Goal: Transaction & Acquisition: Purchase product/service

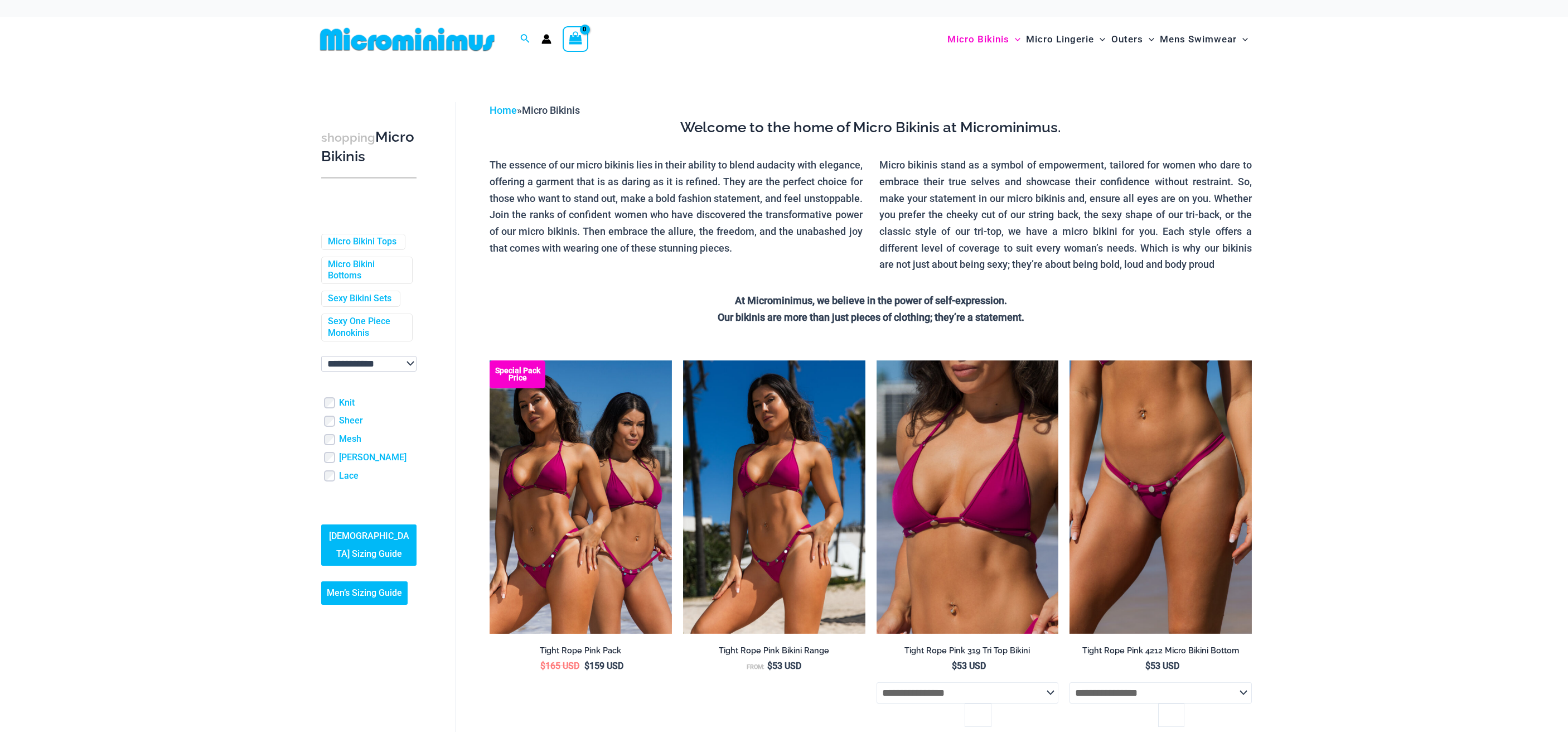
scroll to position [279, 0]
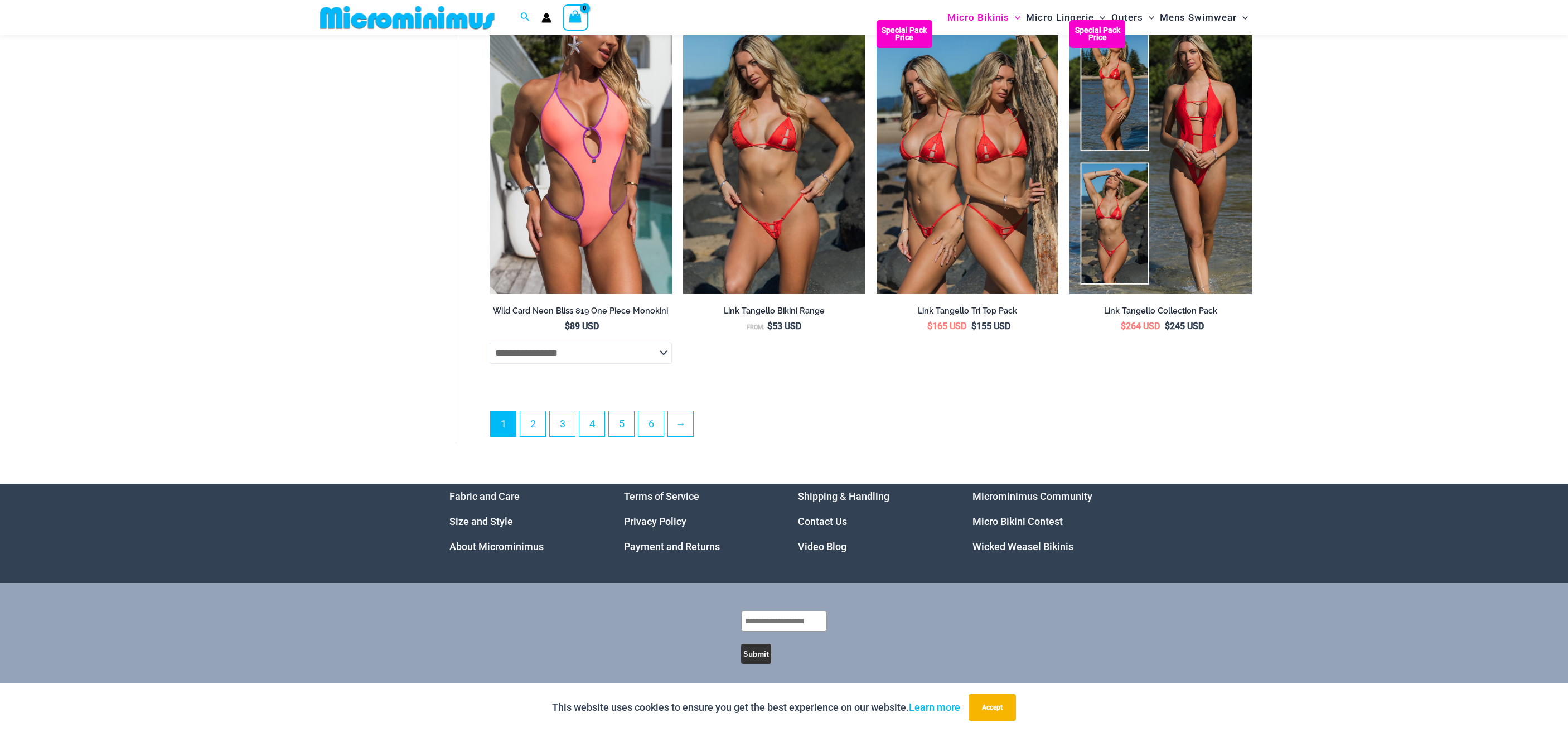
scroll to position [3058, 0]
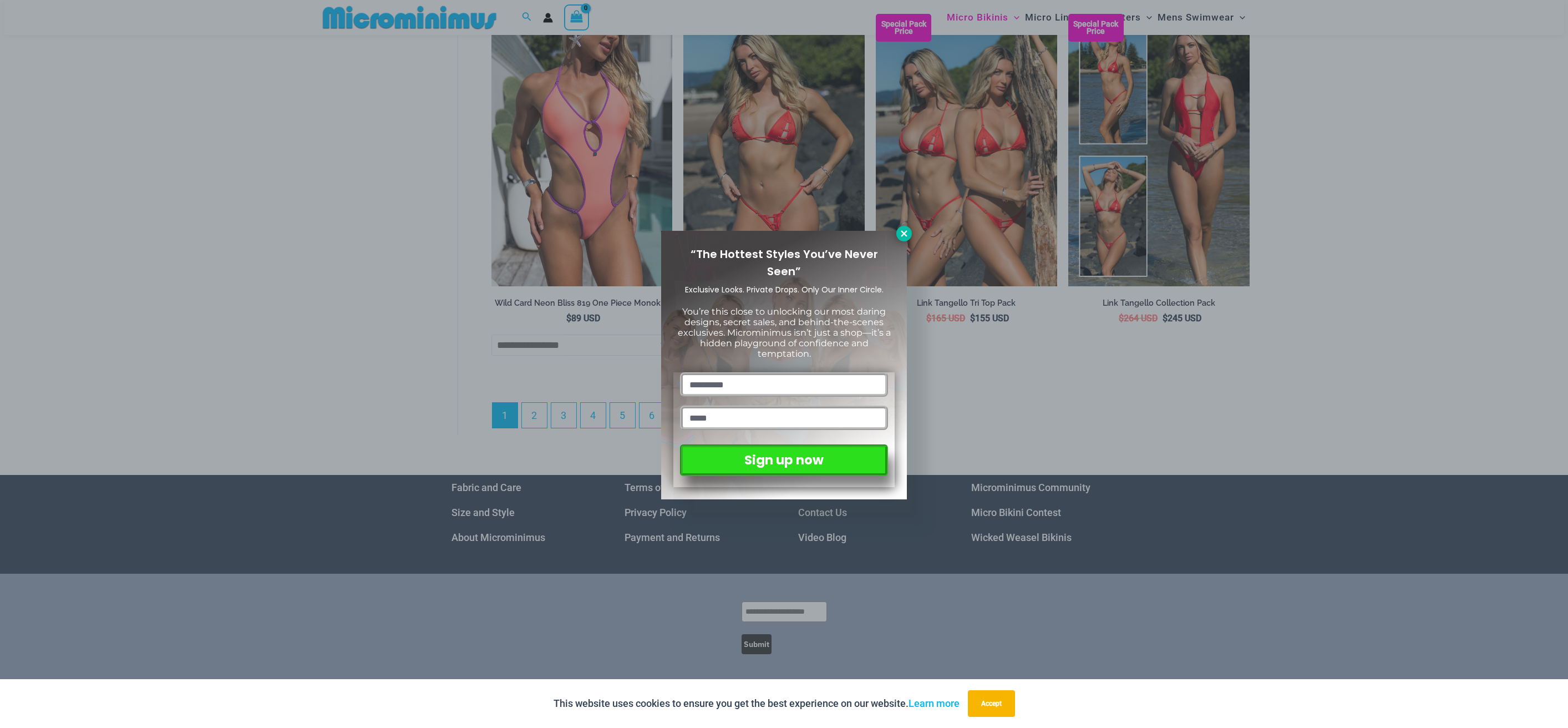
click at [904, 233] on icon at bounding box center [904, 233] width 6 height 6
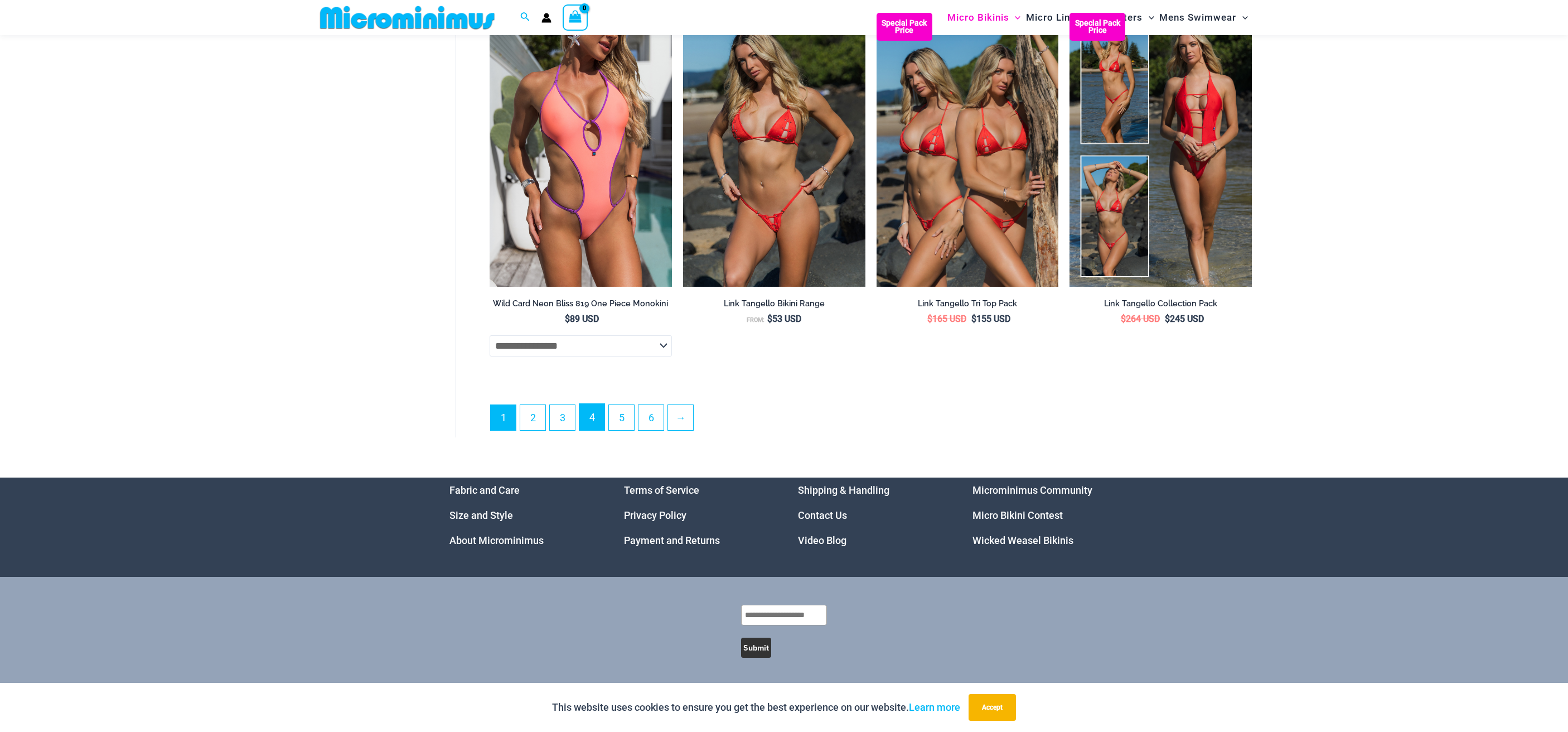
click at [593, 410] on link "4" at bounding box center [592, 416] width 25 height 26
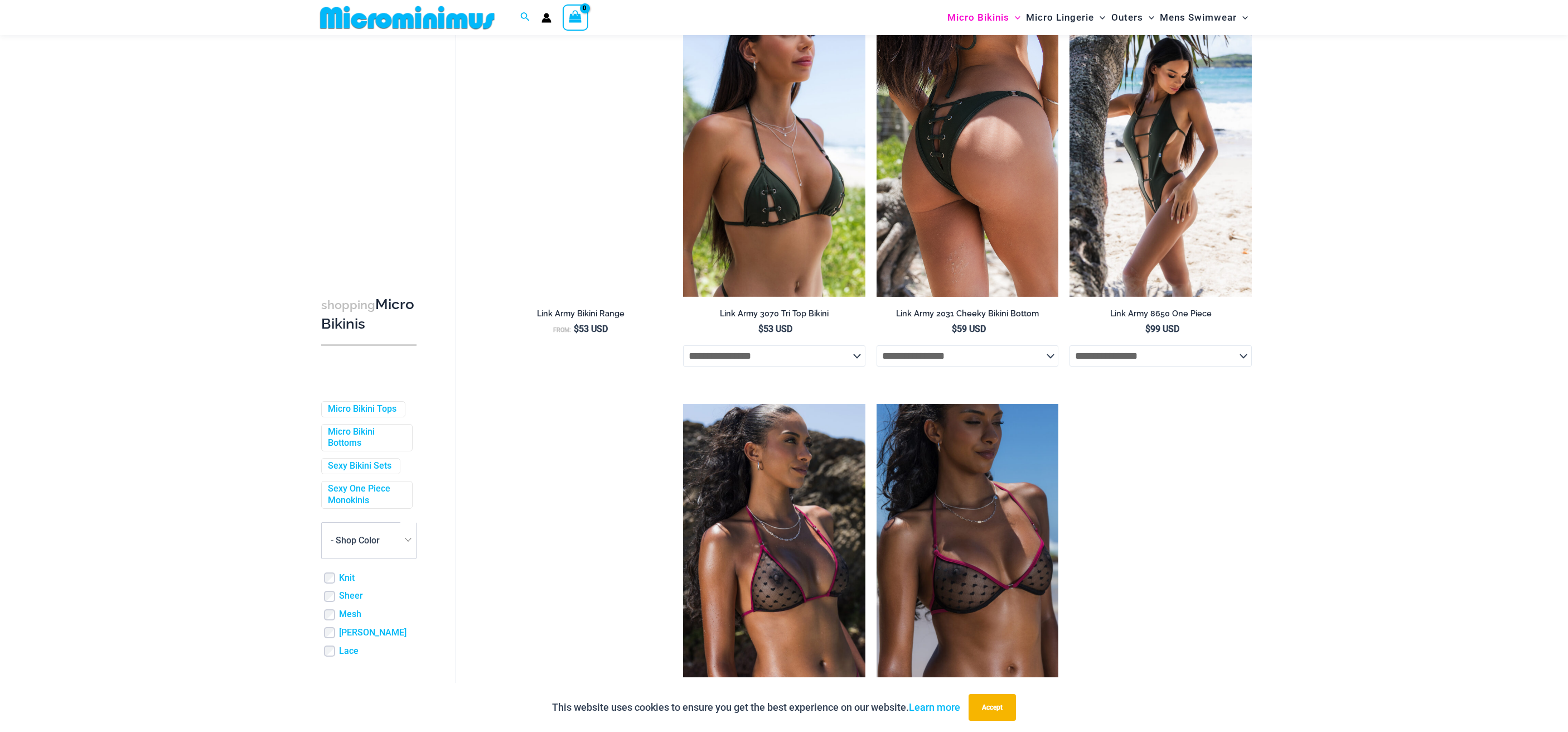
scroll to position [1113, 0]
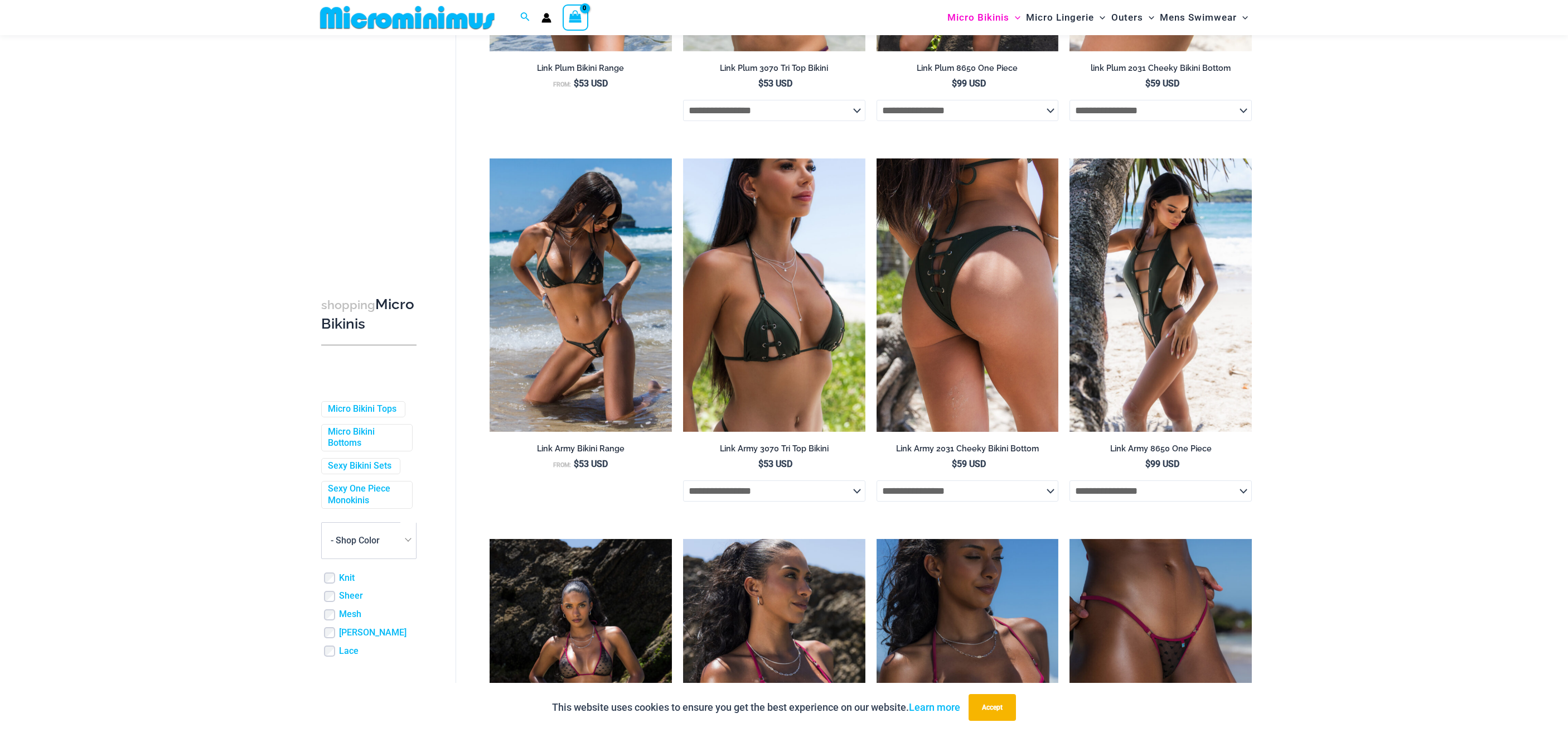
click at [910, 365] on img at bounding box center [967, 295] width 182 height 274
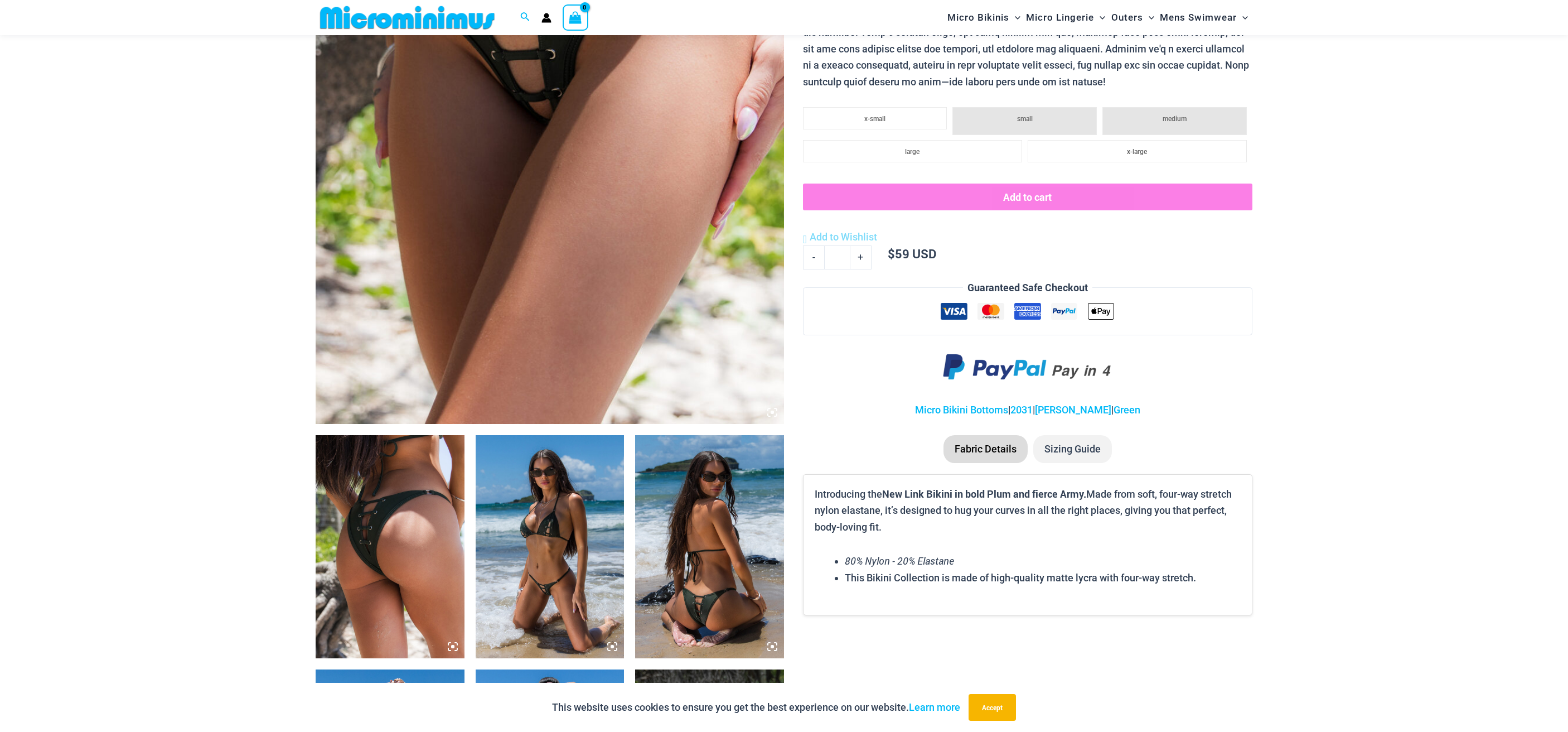
scroll to position [274, 0]
